Goal: Navigation & Orientation: Go to known website

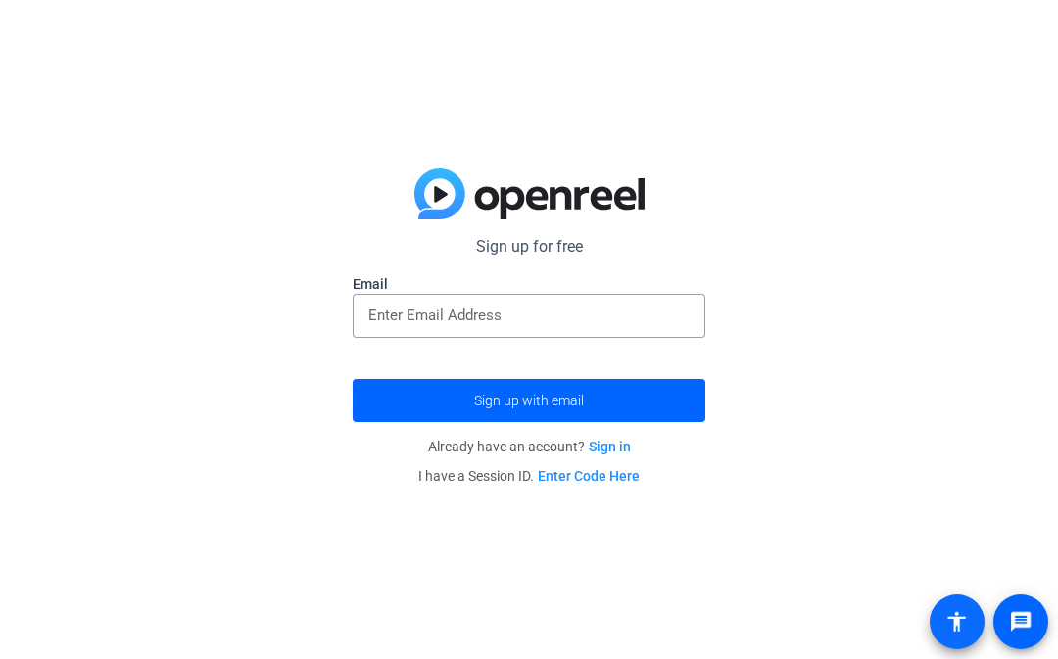
click at [939, 645] on span at bounding box center [956, 621] width 55 height 55
click at [609, 450] on link "Sign in" at bounding box center [609, 447] width 42 height 16
